Goal: Task Accomplishment & Management: Use online tool/utility

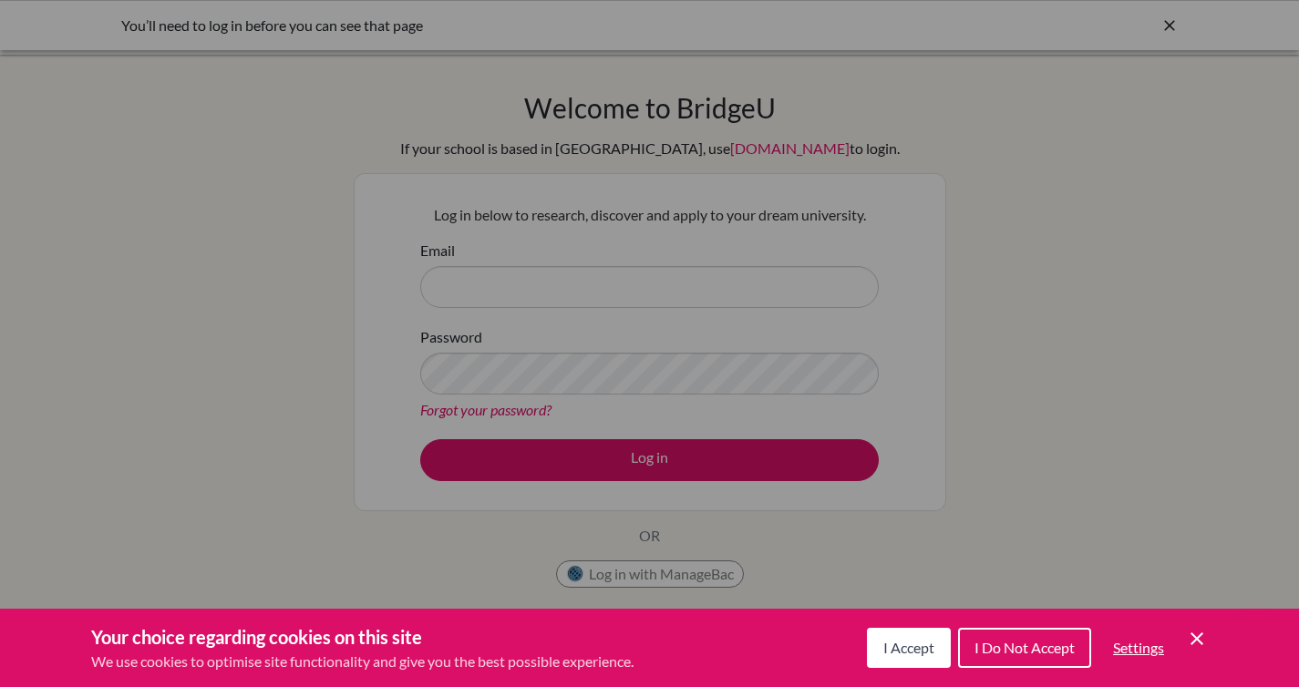
click at [486, 549] on div "Cookie Preferences" at bounding box center [649, 343] width 1299 height 687
click at [489, 529] on div "Cookie Preferences" at bounding box center [649, 343] width 1299 height 687
click at [925, 640] on span "I Accept" at bounding box center [908, 647] width 51 height 17
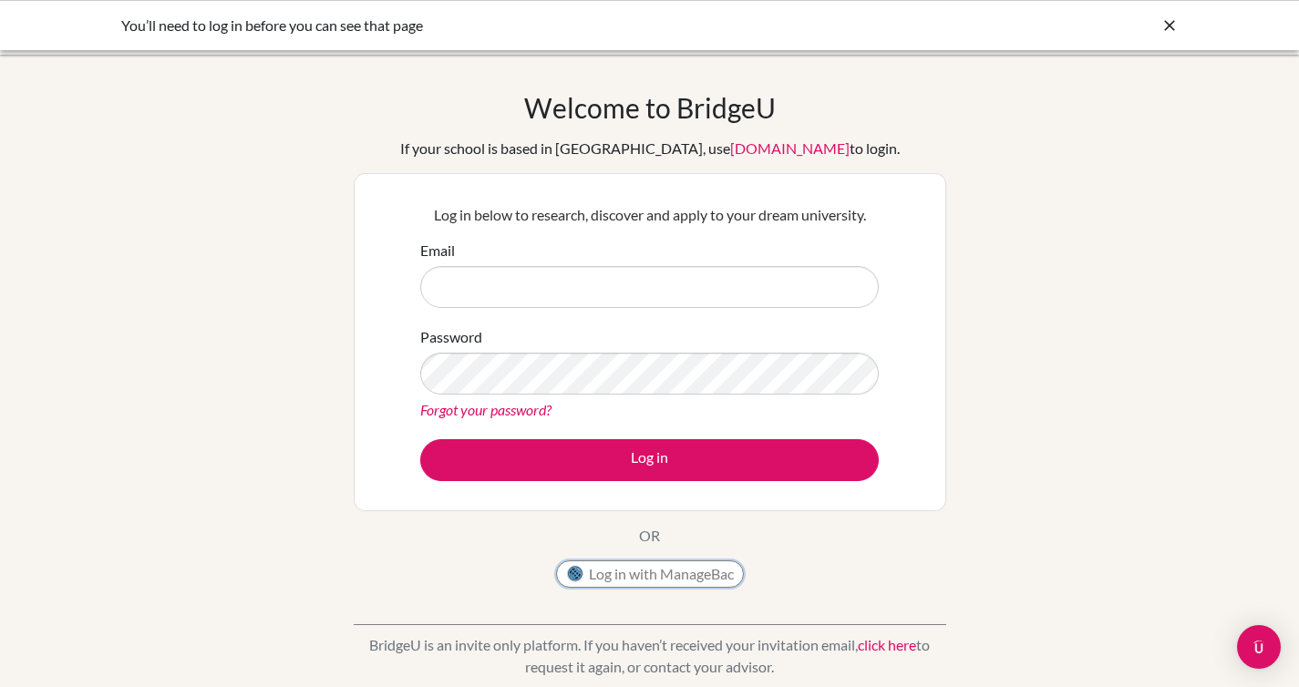
click at [617, 575] on button "Log in with ManageBac" at bounding box center [650, 574] width 188 height 27
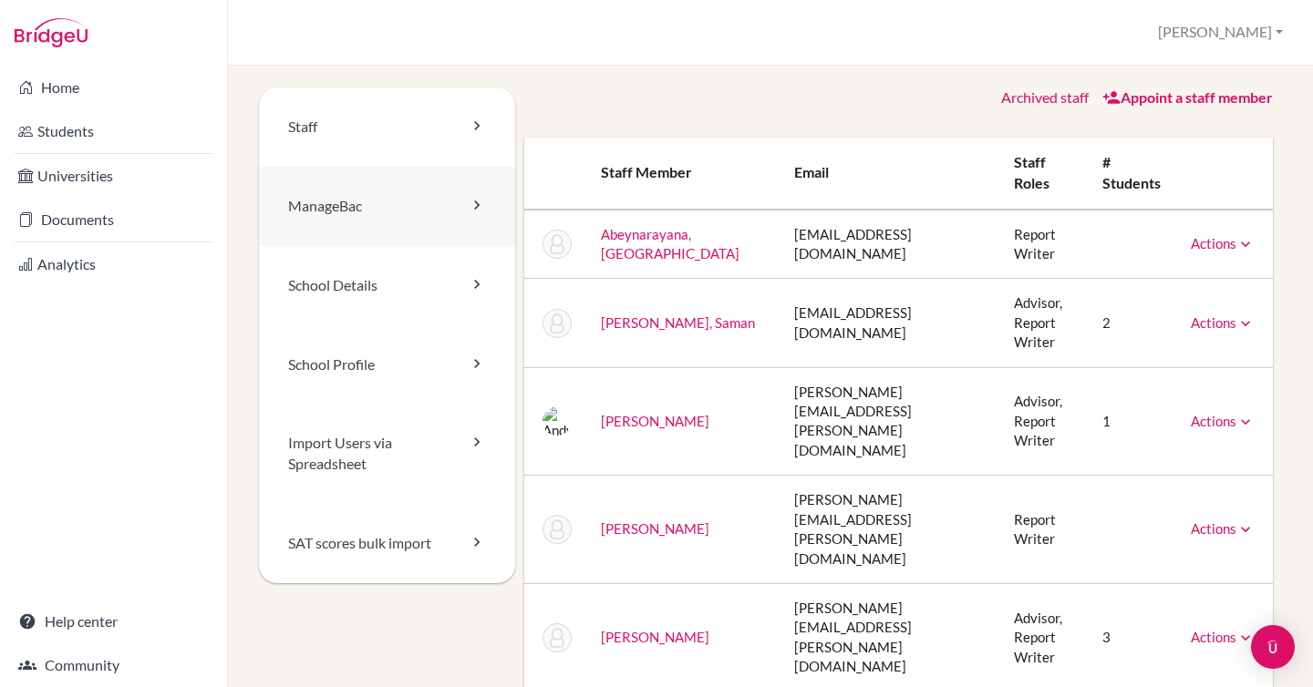
click at [366, 212] on link "ManageBac" at bounding box center [387, 206] width 256 height 79
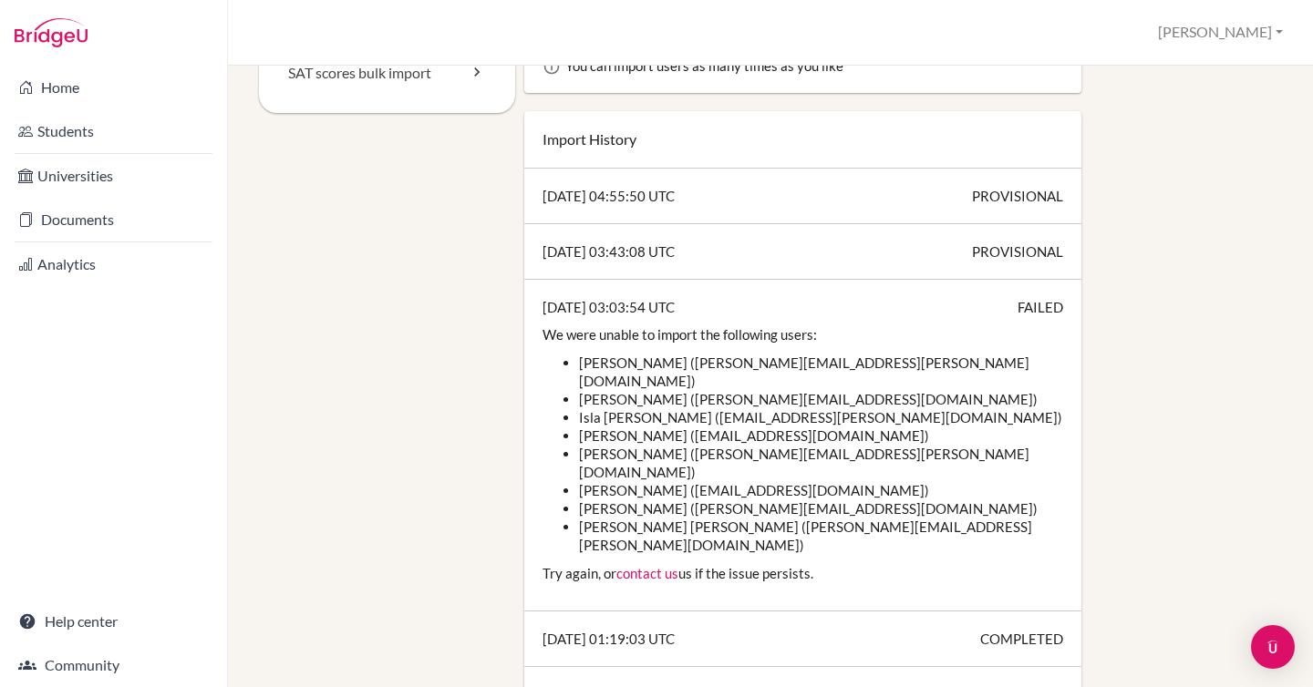
scroll to position [106, 0]
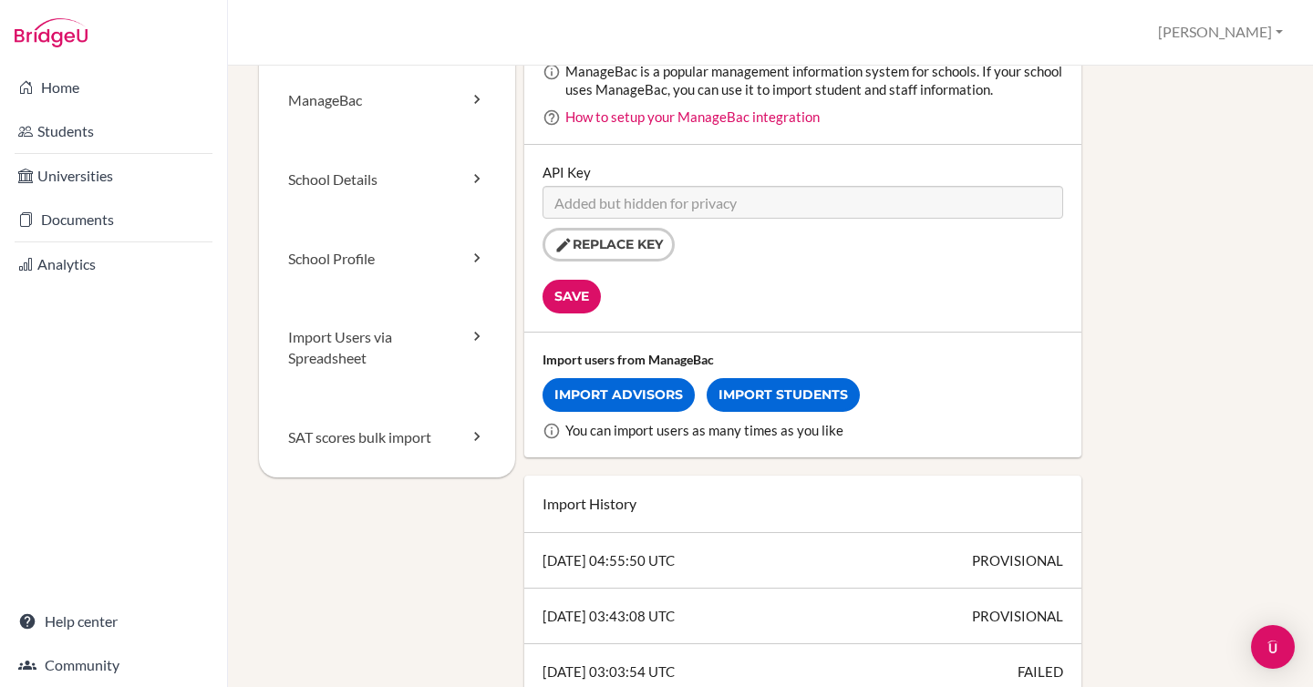
click at [788, 335] on div "Import users from ManageBac Import Advisors Import Students You can import user…" at bounding box center [802, 395] width 557 height 125
click at [788, 384] on link "Import Students" at bounding box center [783, 395] width 153 height 34
